Goal: Browse casually: Explore the website without a specific task or goal

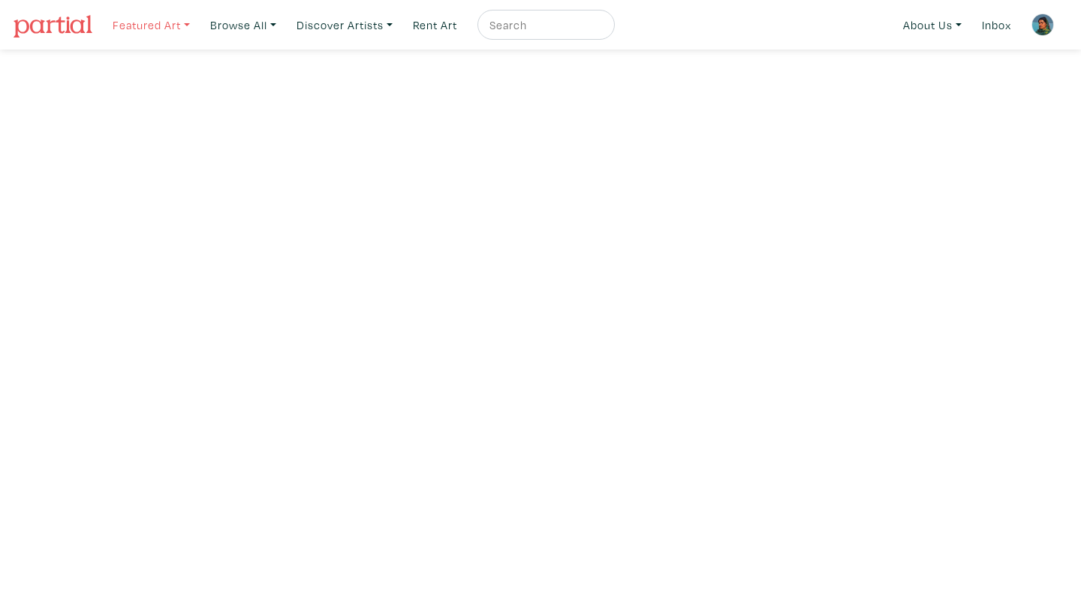
click at [157, 23] on link "Featured Art" at bounding box center [151, 25] width 91 height 31
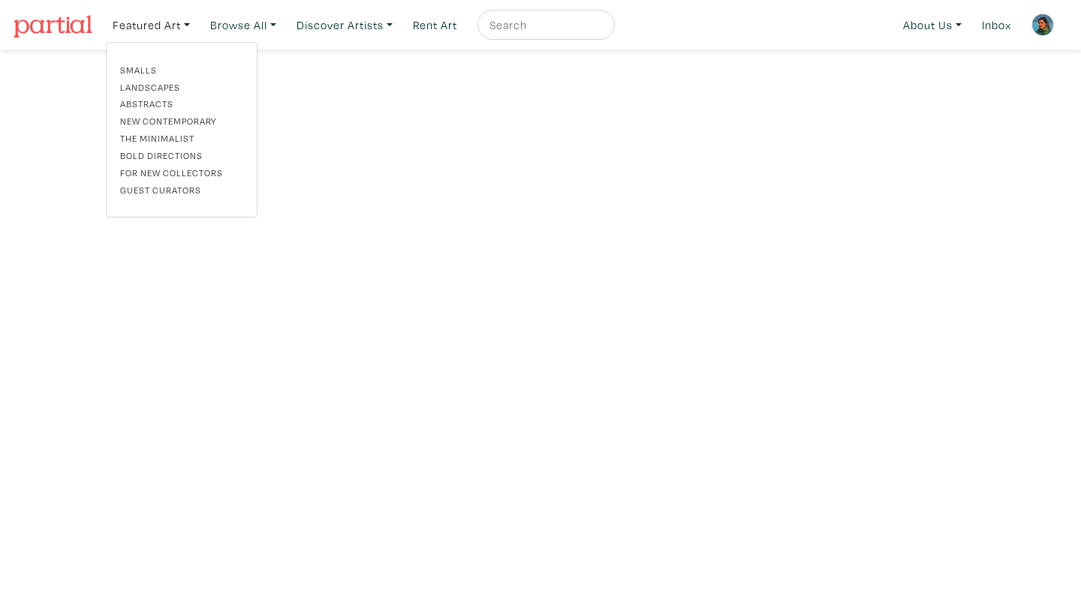
click at [146, 66] on link "Smalls" at bounding box center [181, 70] width 123 height 14
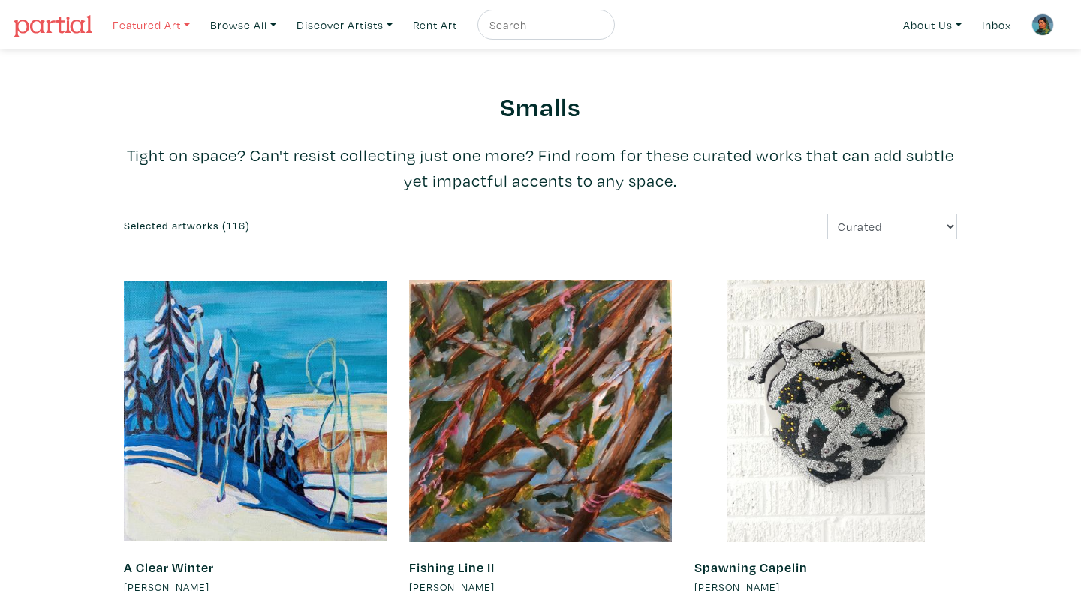
click at [142, 27] on link "Featured Art" at bounding box center [151, 25] width 91 height 31
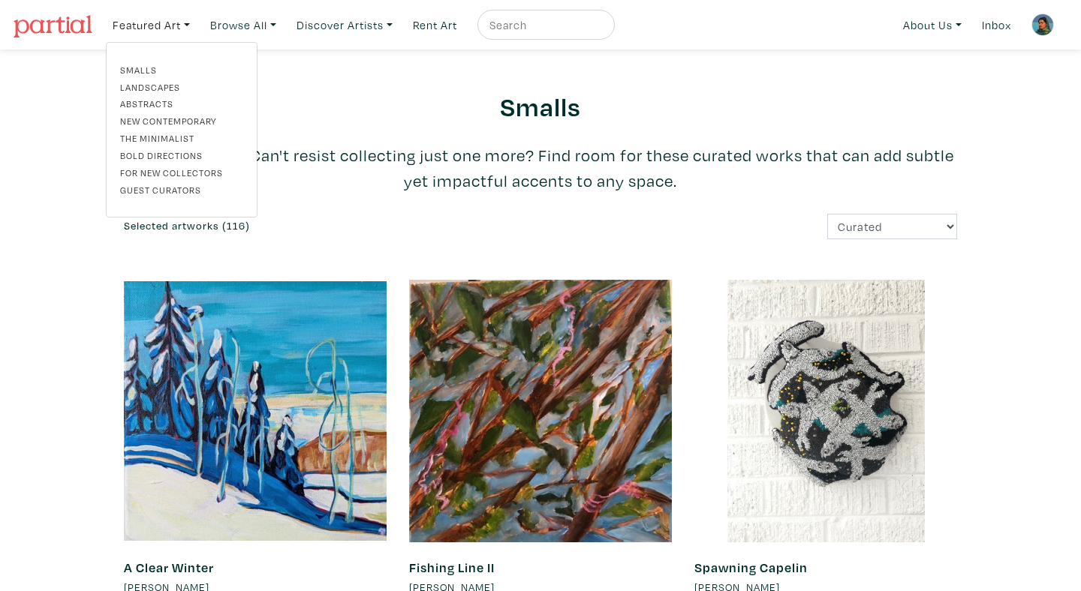
click at [189, 118] on link "New Contemporary" at bounding box center [181, 121] width 123 height 14
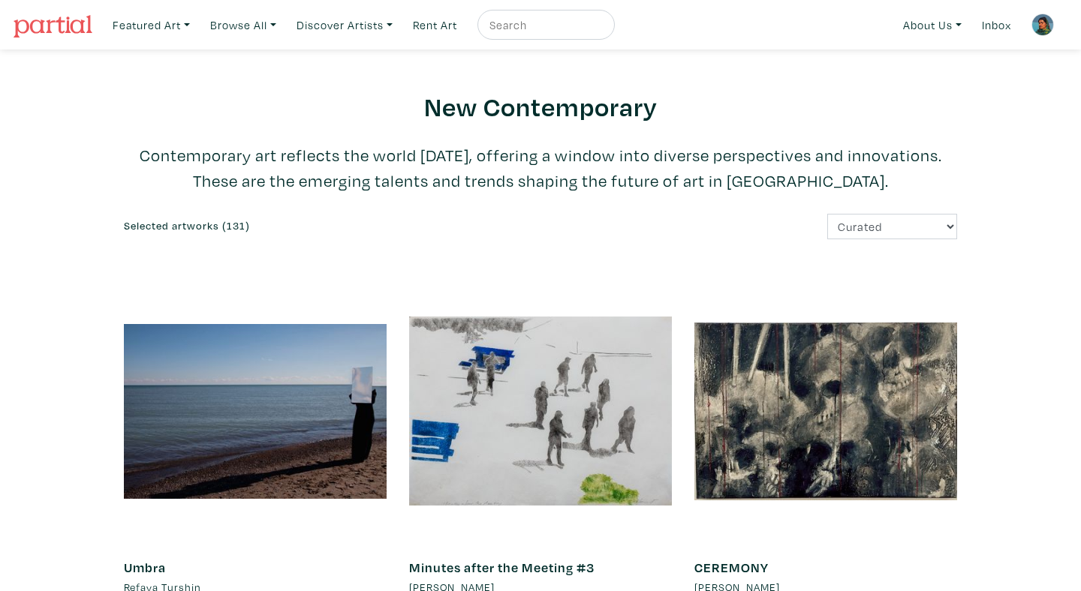
click at [72, 20] on img at bounding box center [53, 26] width 79 height 23
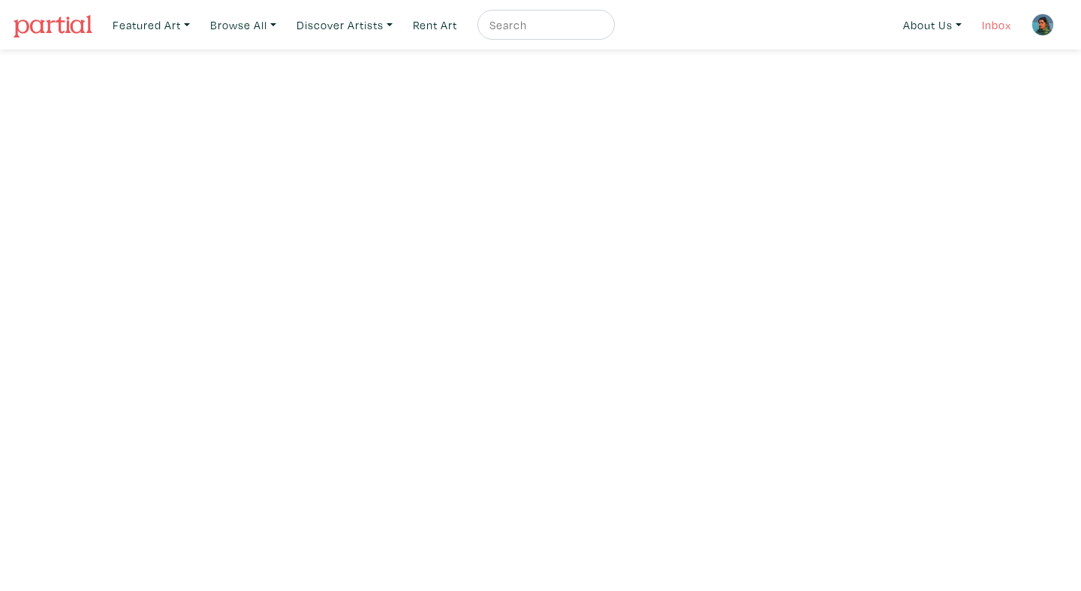
click at [998, 29] on link "Inbox" at bounding box center [996, 25] width 43 height 31
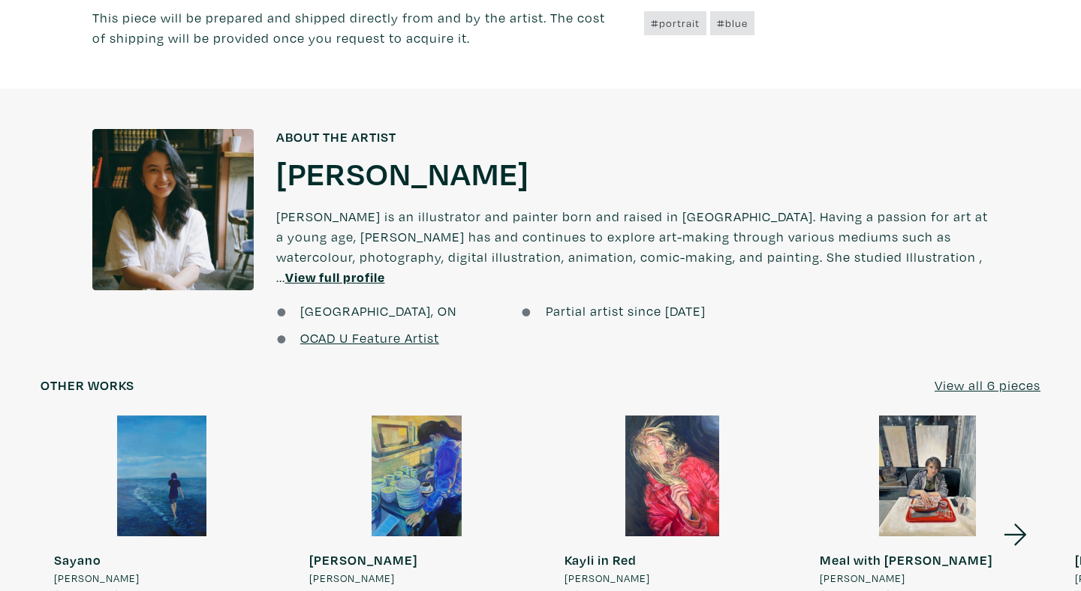
scroll to position [970, 0]
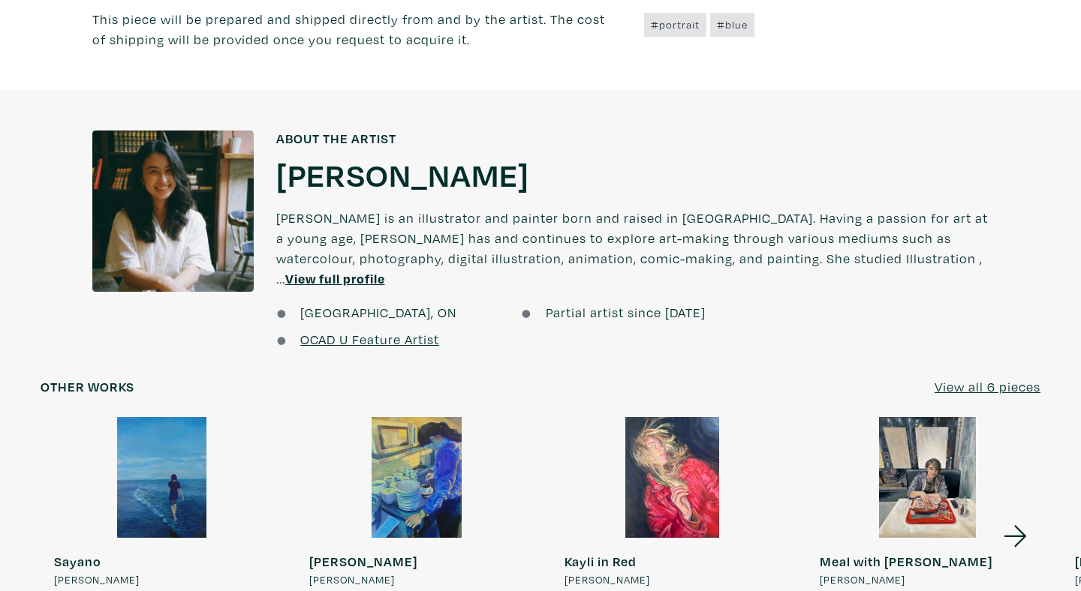
click at [385, 270] on u "View full profile" at bounding box center [335, 278] width 100 height 17
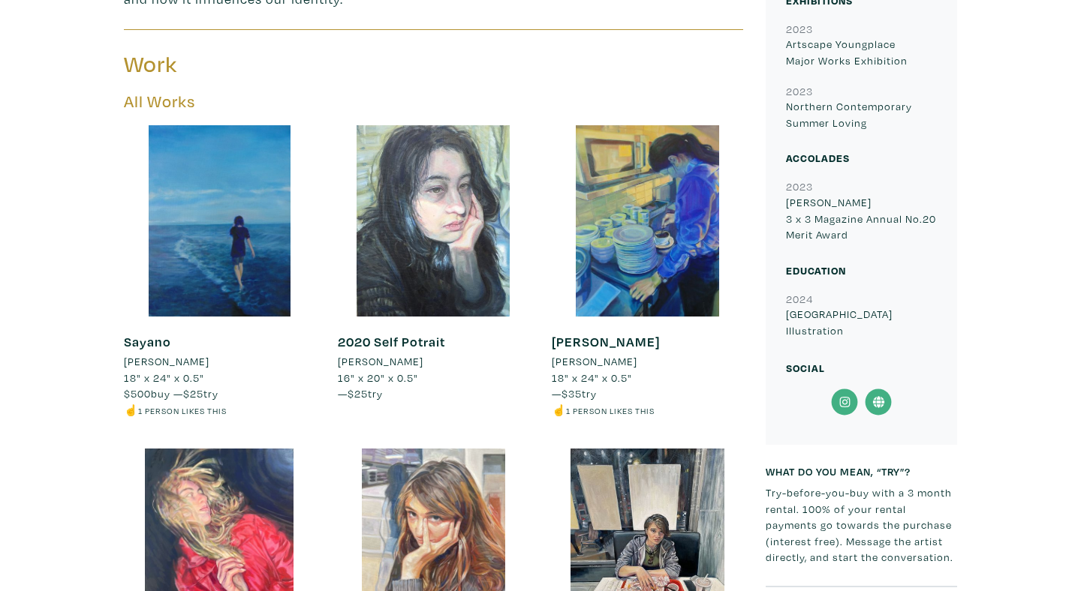
scroll to position [953, 0]
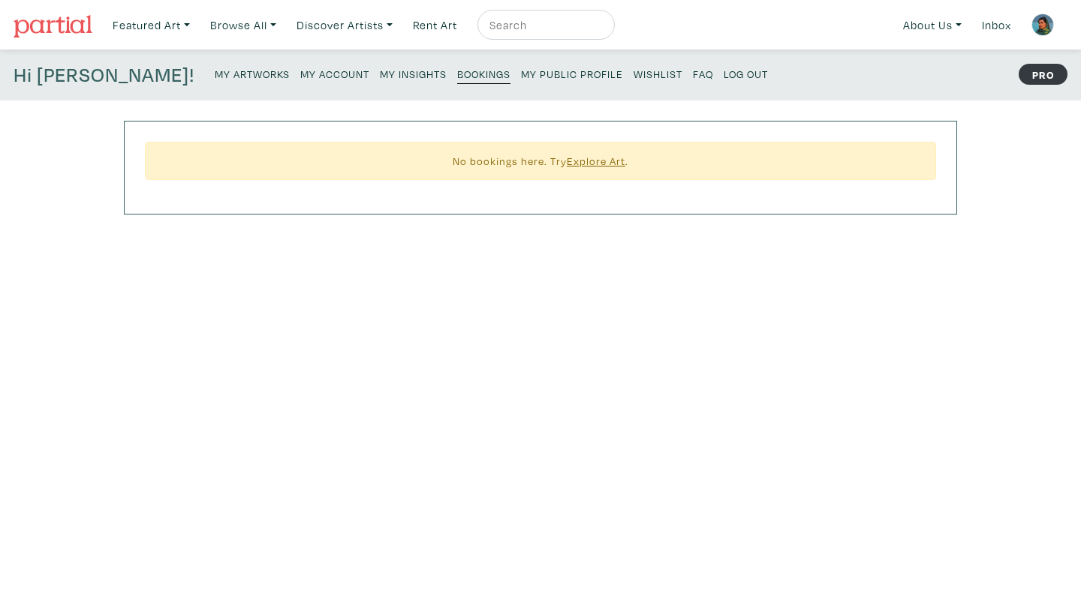
click at [215, 74] on small "My Artworks" at bounding box center [252, 74] width 75 height 14
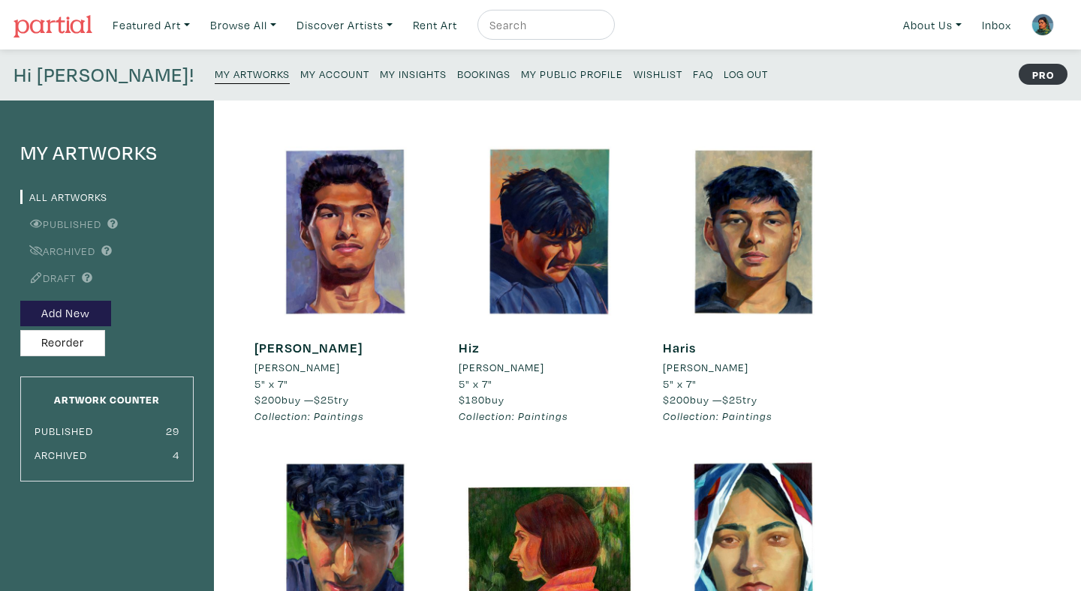
click at [300, 68] on small "My Account" at bounding box center [334, 74] width 69 height 14
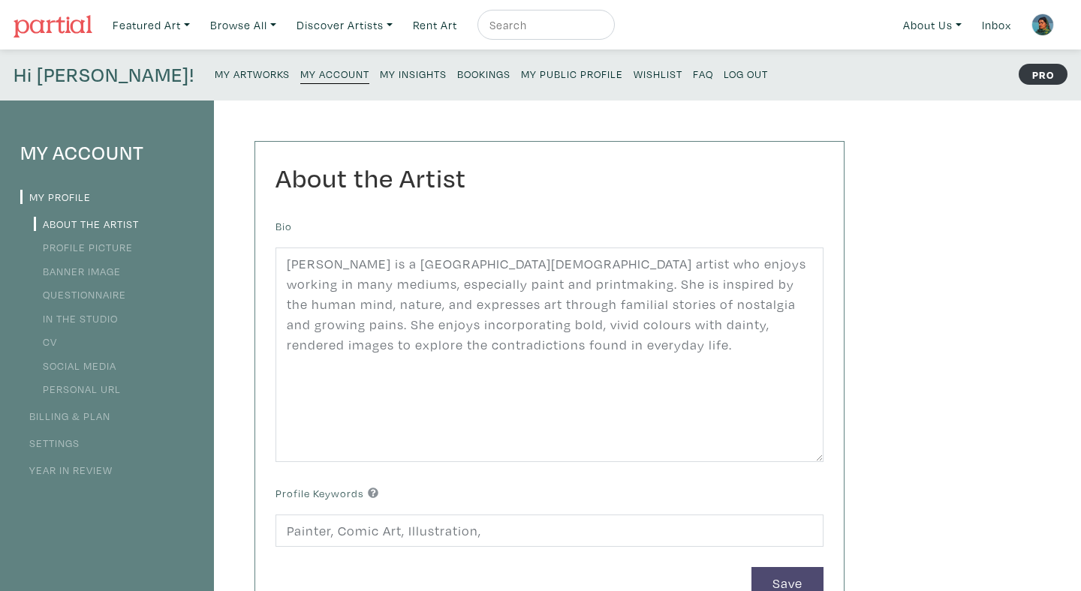
click at [457, 80] on small "Bookings" at bounding box center [483, 74] width 53 height 14
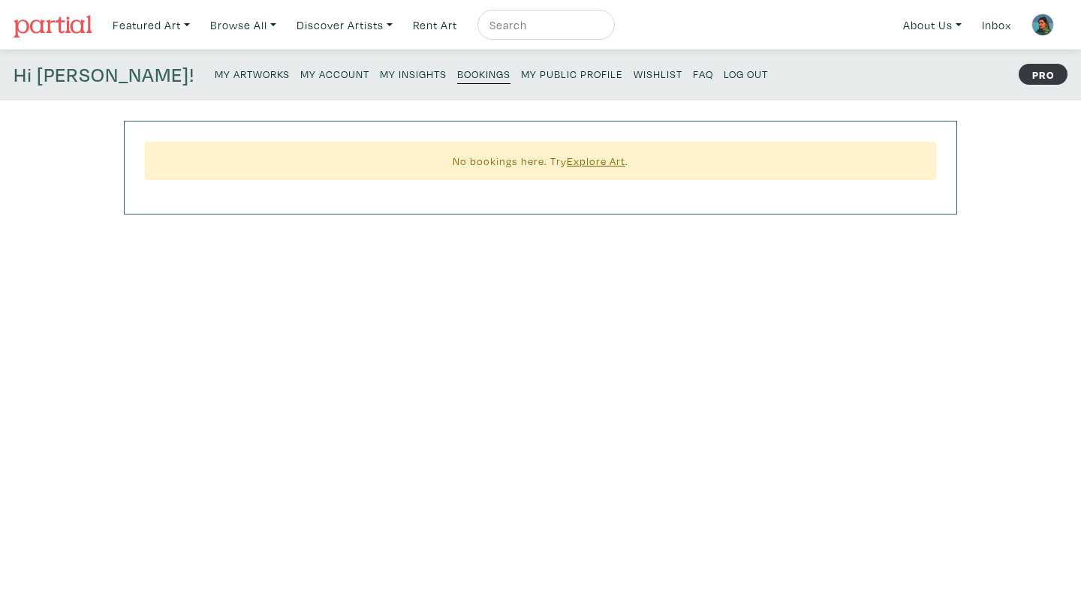
click at [380, 74] on small "My Insights" at bounding box center [413, 74] width 67 height 14
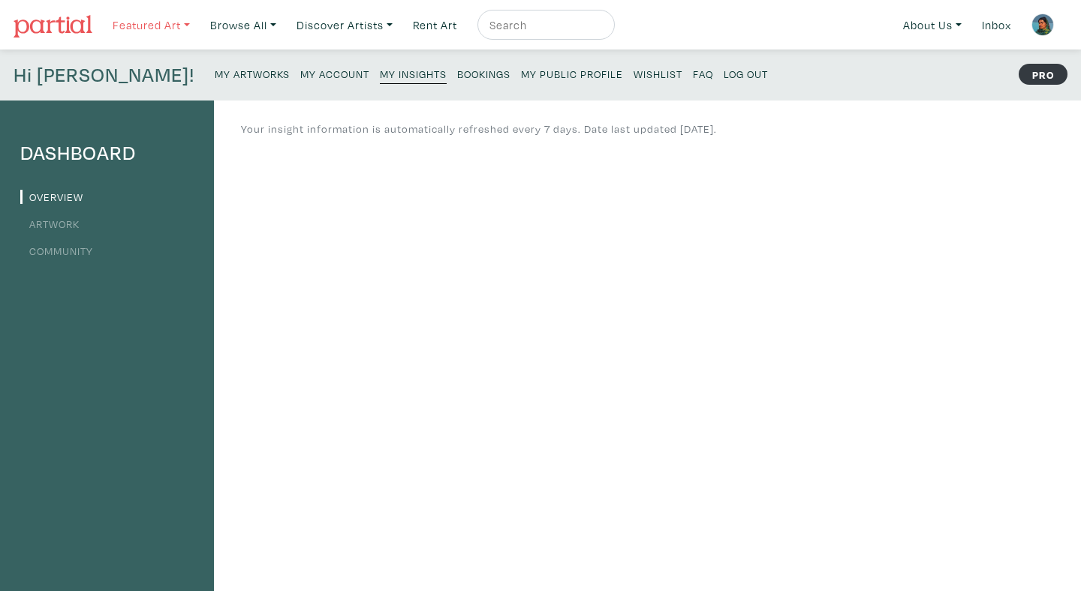
click at [170, 33] on link "Featured Art" at bounding box center [151, 25] width 91 height 31
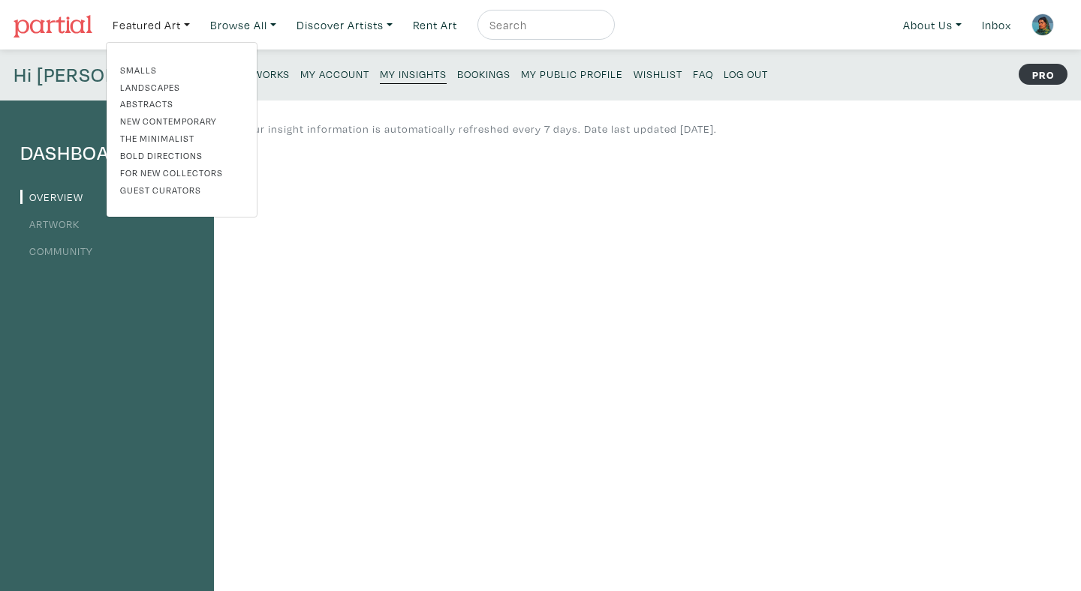
click at [74, 31] on img at bounding box center [53, 26] width 79 height 23
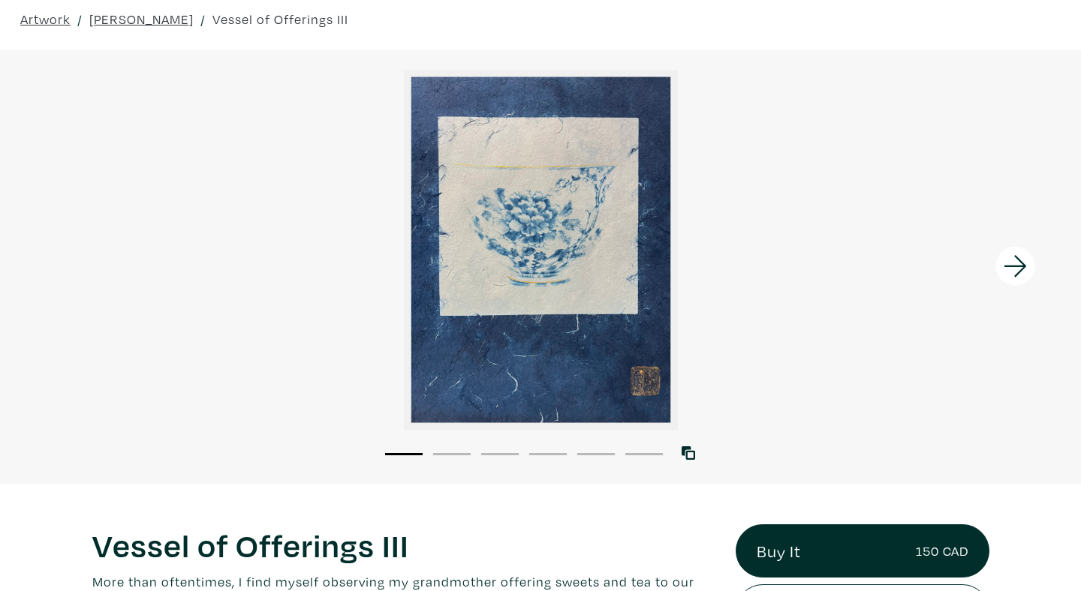
scroll to position [62, 0]
click at [1013, 266] on icon at bounding box center [1015, 266] width 23 height 22
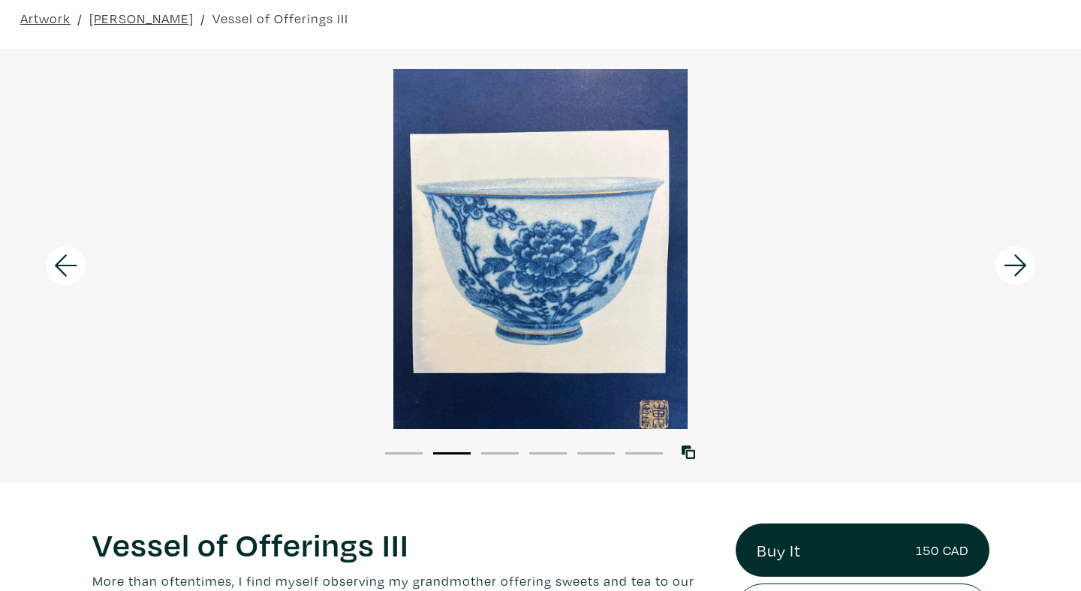
click at [1013, 266] on icon at bounding box center [1015, 266] width 23 height 22
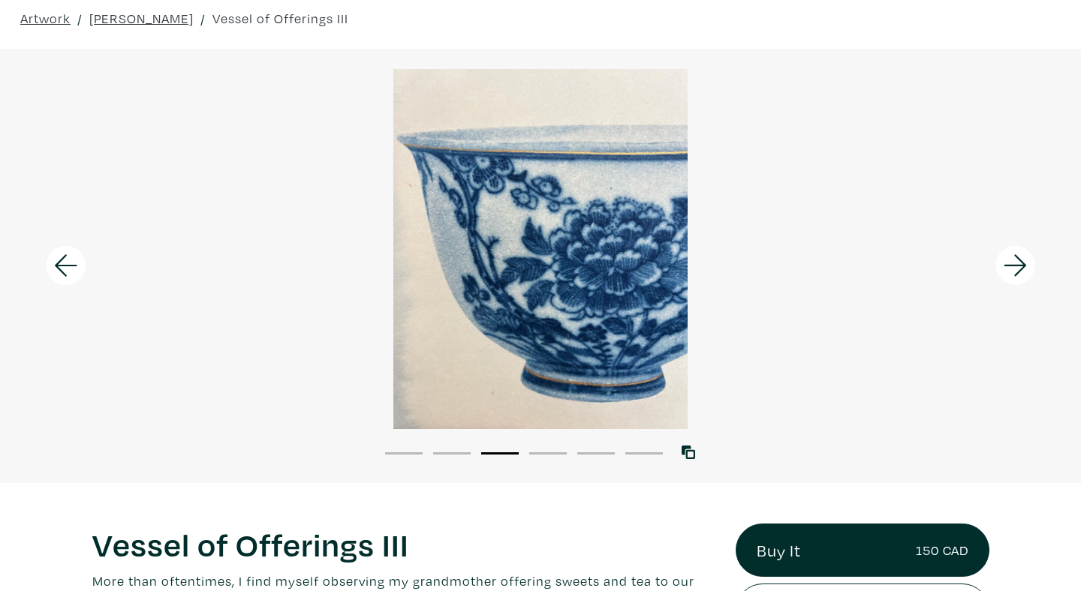
click at [1013, 266] on icon at bounding box center [1015, 266] width 23 height 22
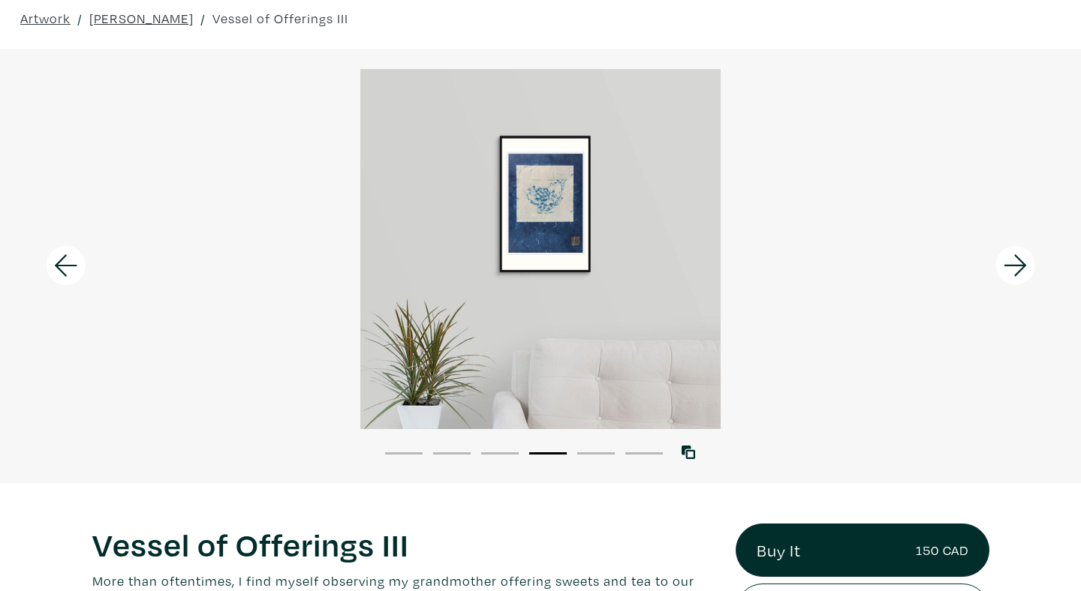
click at [1013, 266] on icon at bounding box center [1015, 266] width 23 height 22
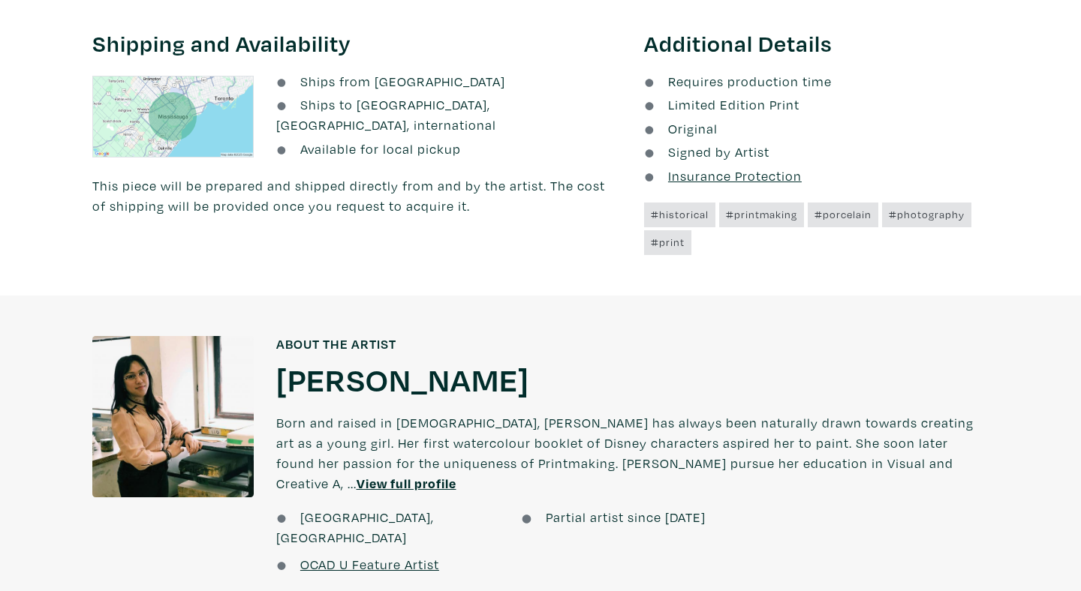
scroll to position [1344, 0]
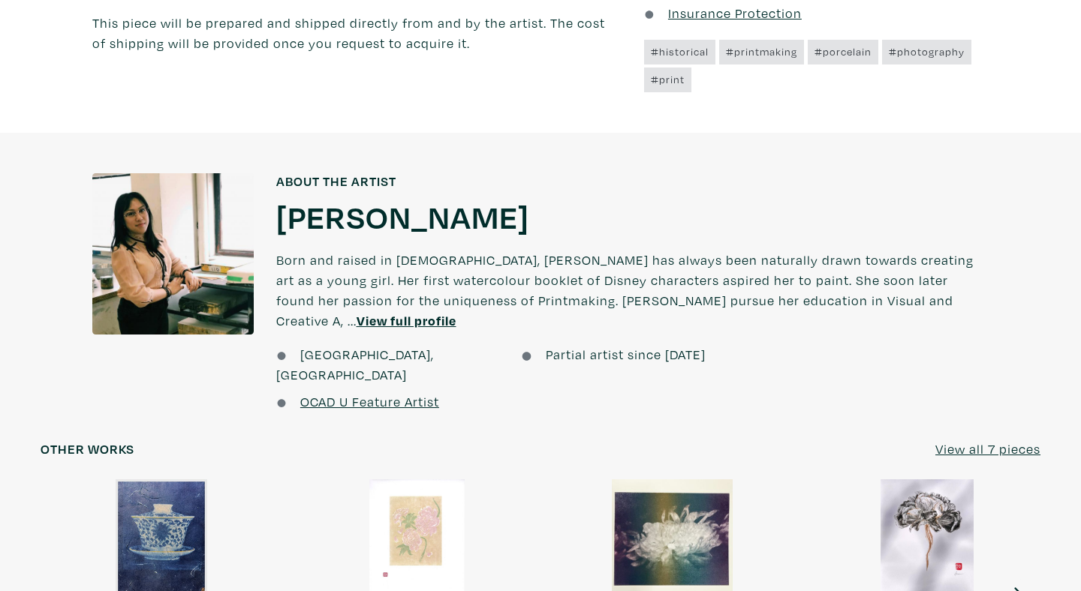
click at [456, 312] on u "View full profile" at bounding box center [407, 320] width 100 height 17
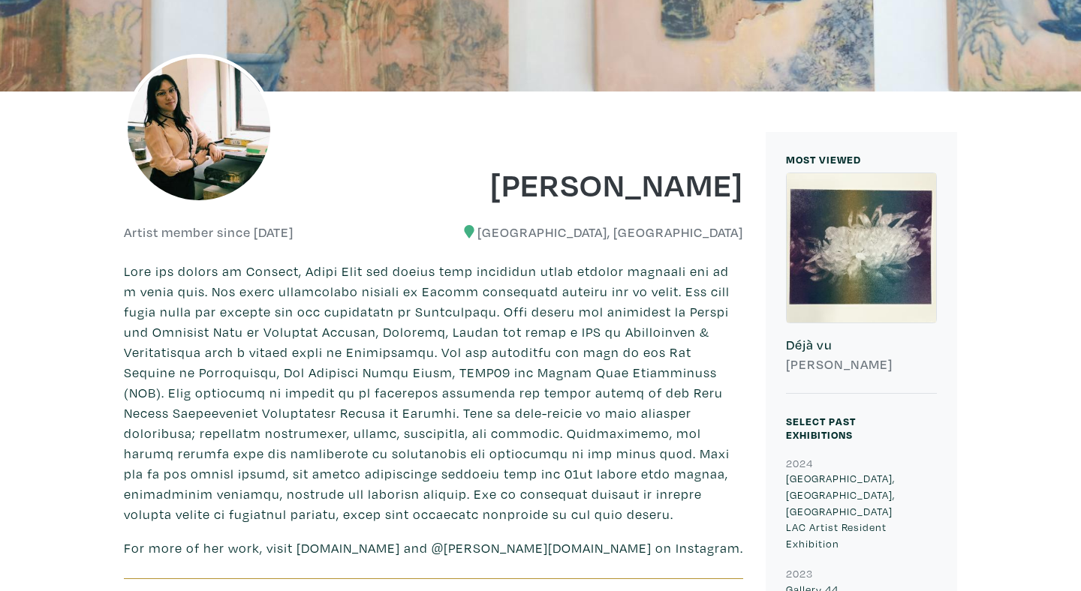
scroll to position [266, 0]
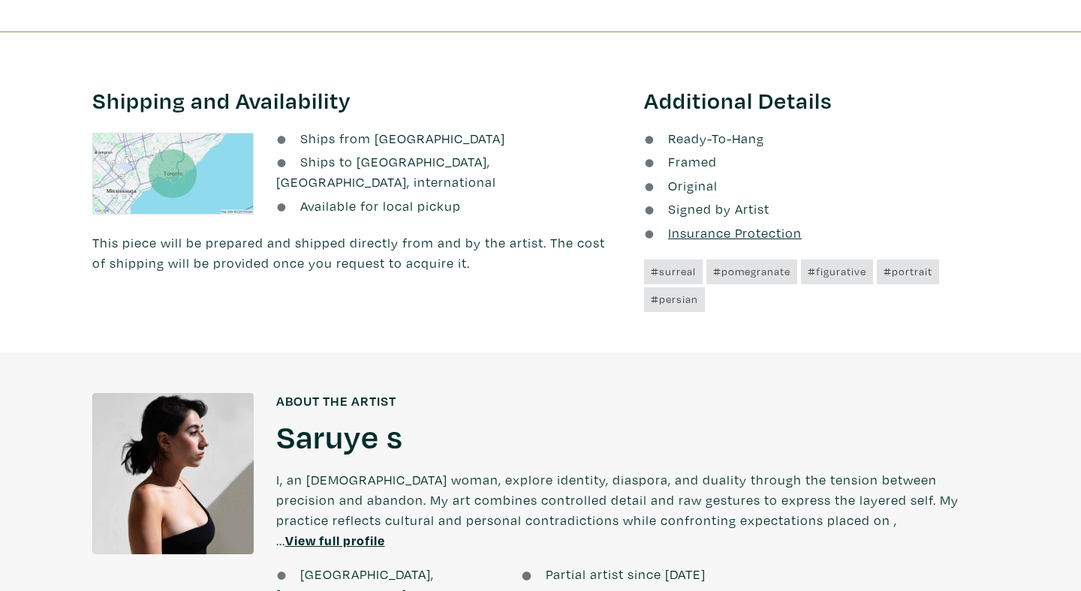
scroll to position [977, 0]
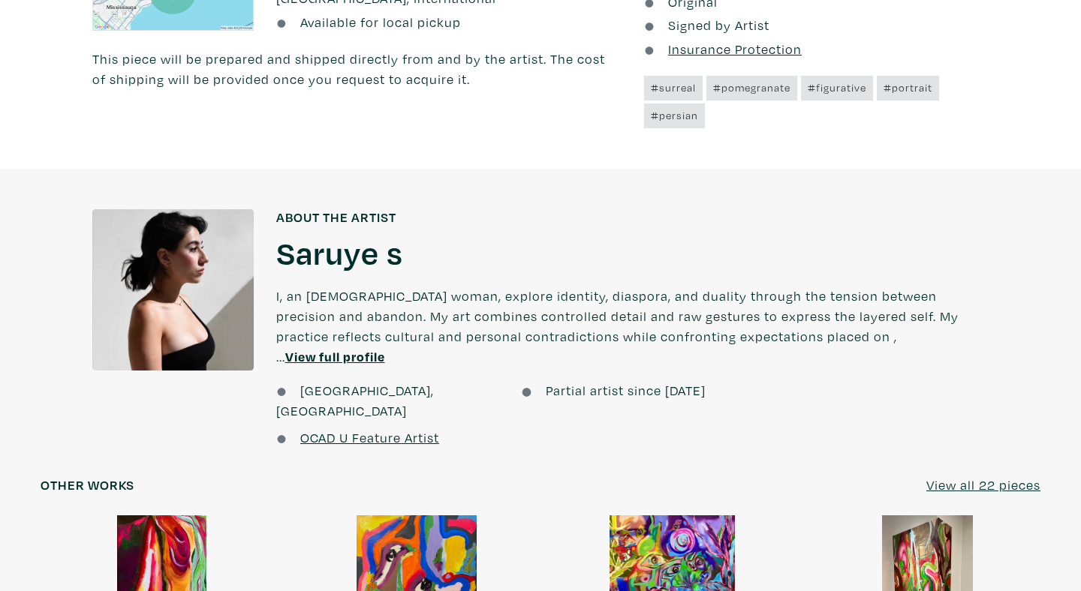
click at [385, 348] on u "View full profile" at bounding box center [335, 356] width 100 height 17
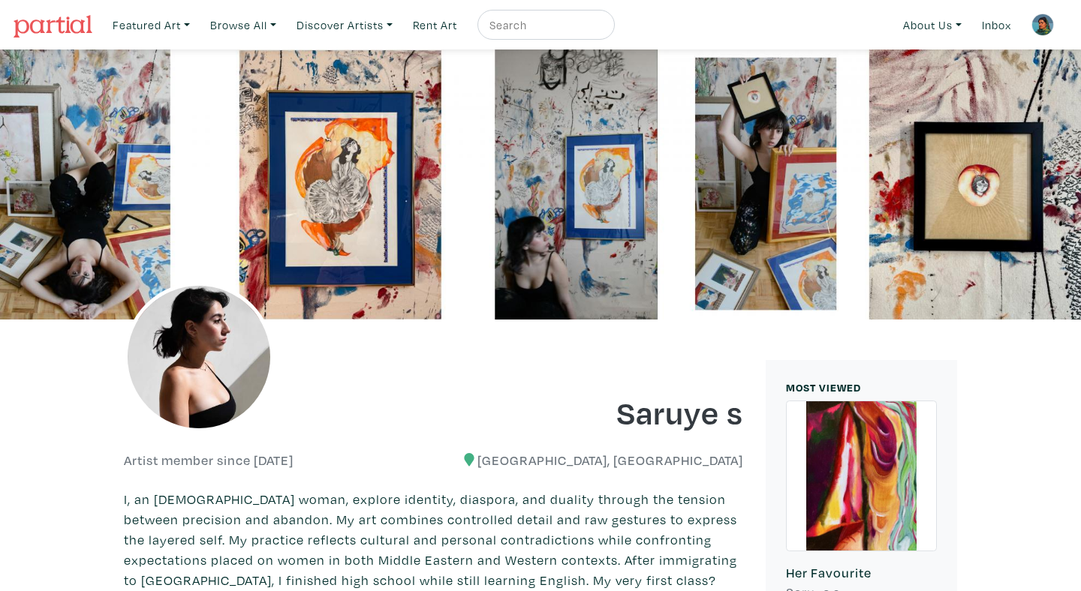
click at [1031, 39] on link at bounding box center [1043, 25] width 36 height 36
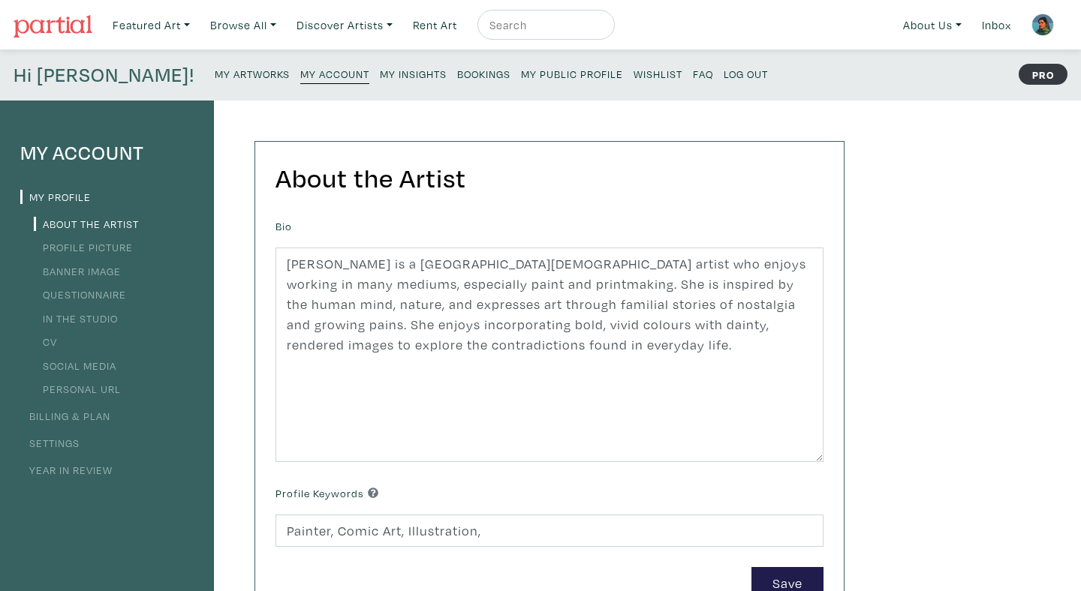
click at [521, 71] on small "My Public Profile" at bounding box center [572, 74] width 102 height 14
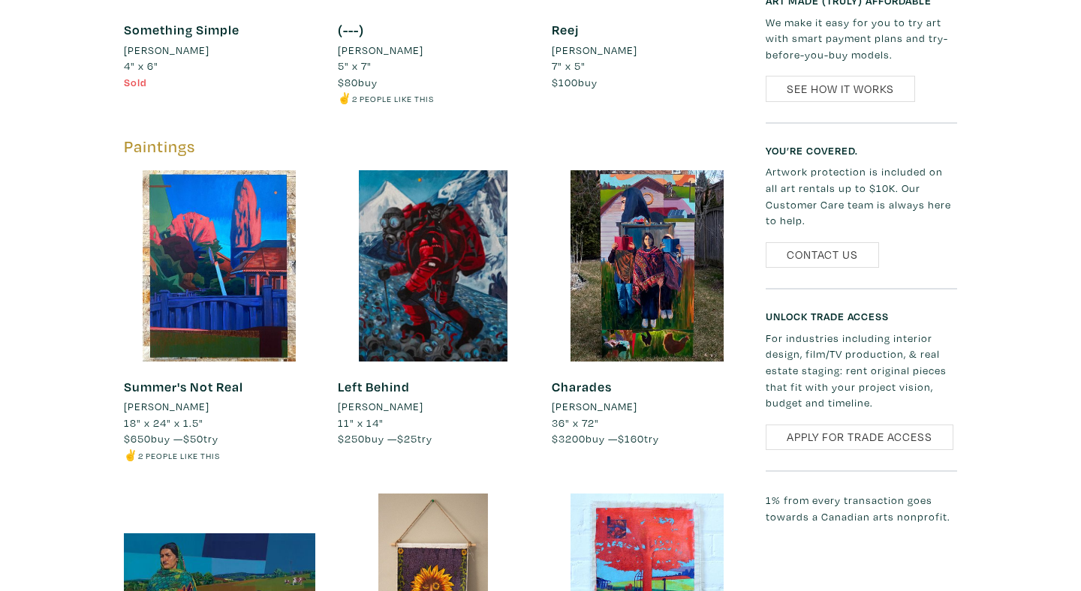
scroll to position [1388, 0]
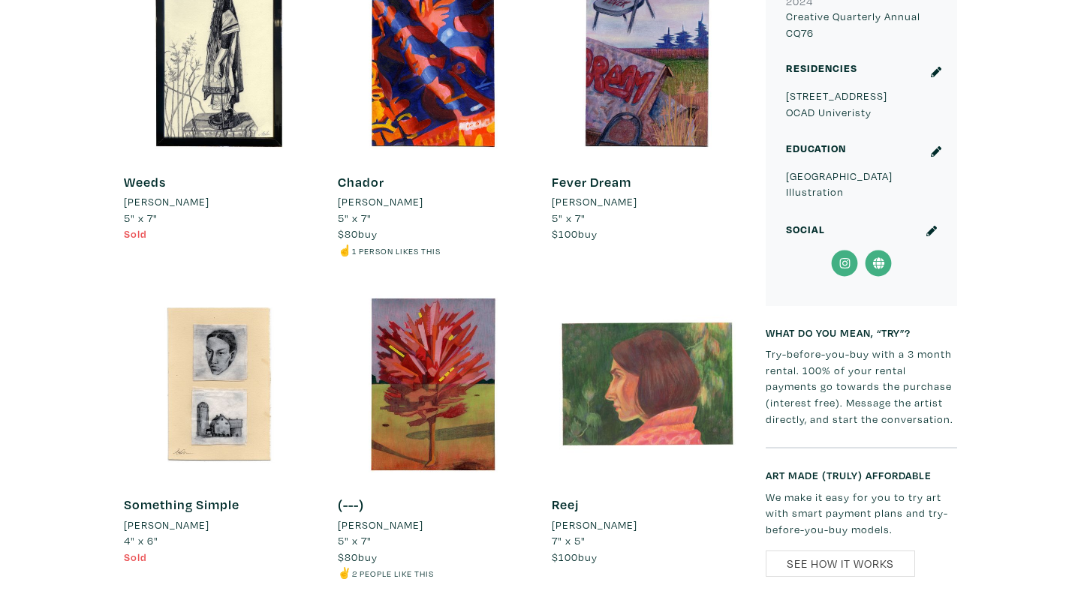
click at [660, 343] on div at bounding box center [647, 384] width 191 height 191
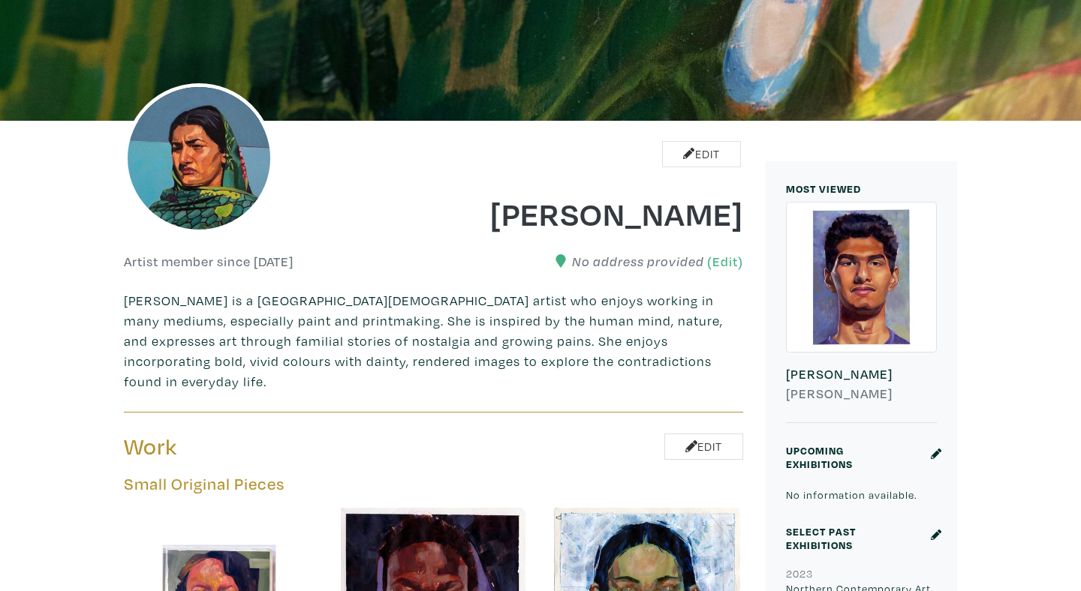
scroll to position [0, 0]
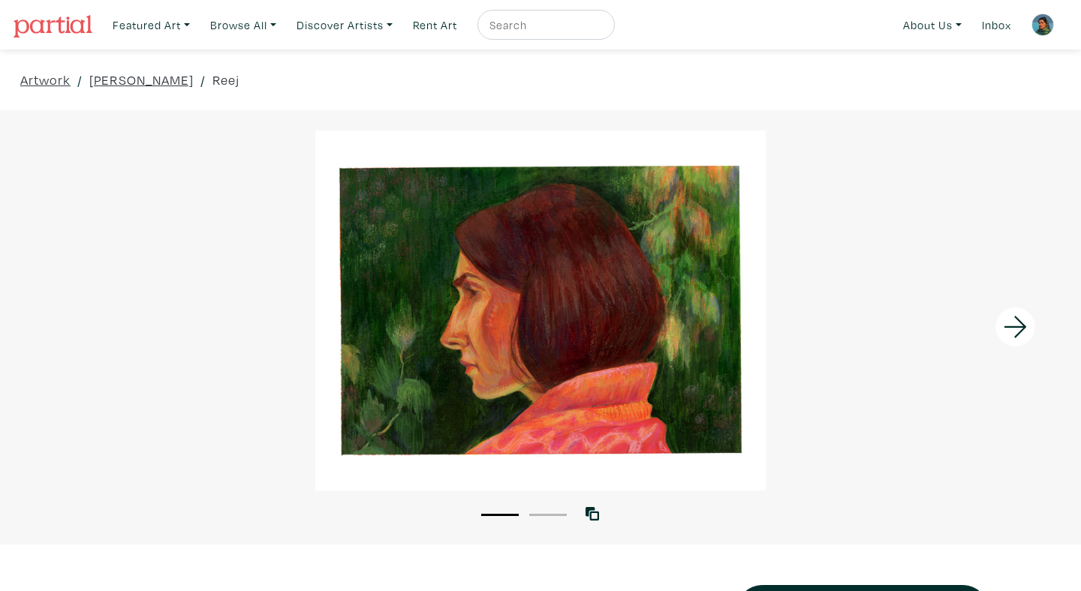
click at [1021, 333] on icon at bounding box center [1015, 328] width 23 height 22
